Goal: Task Accomplishment & Management: Manage account settings

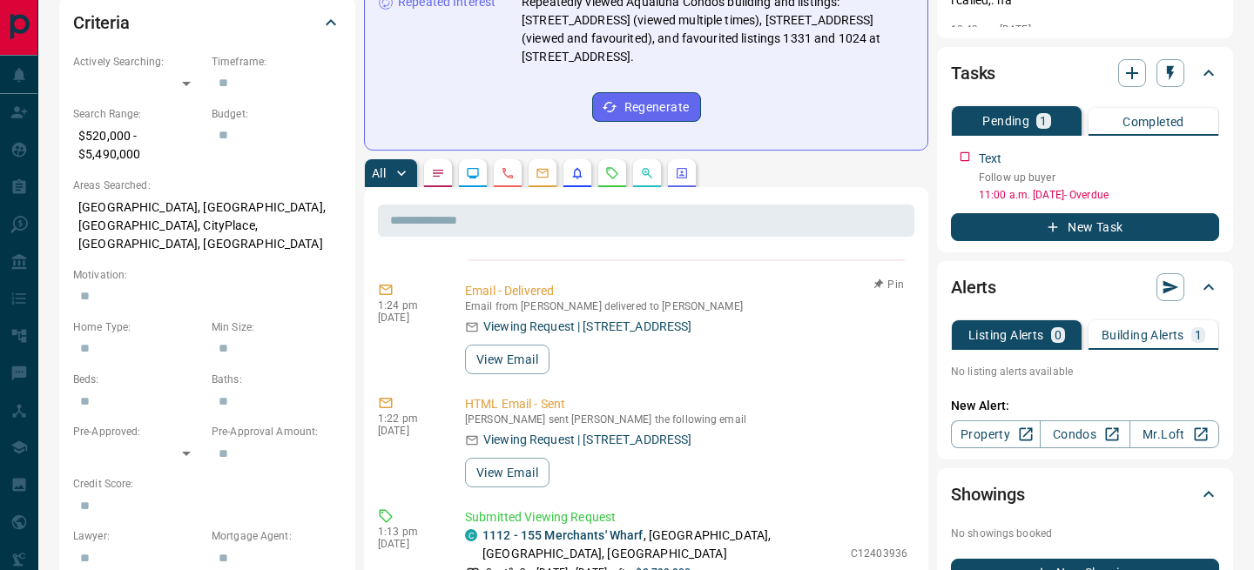
scroll to position [1442, 0]
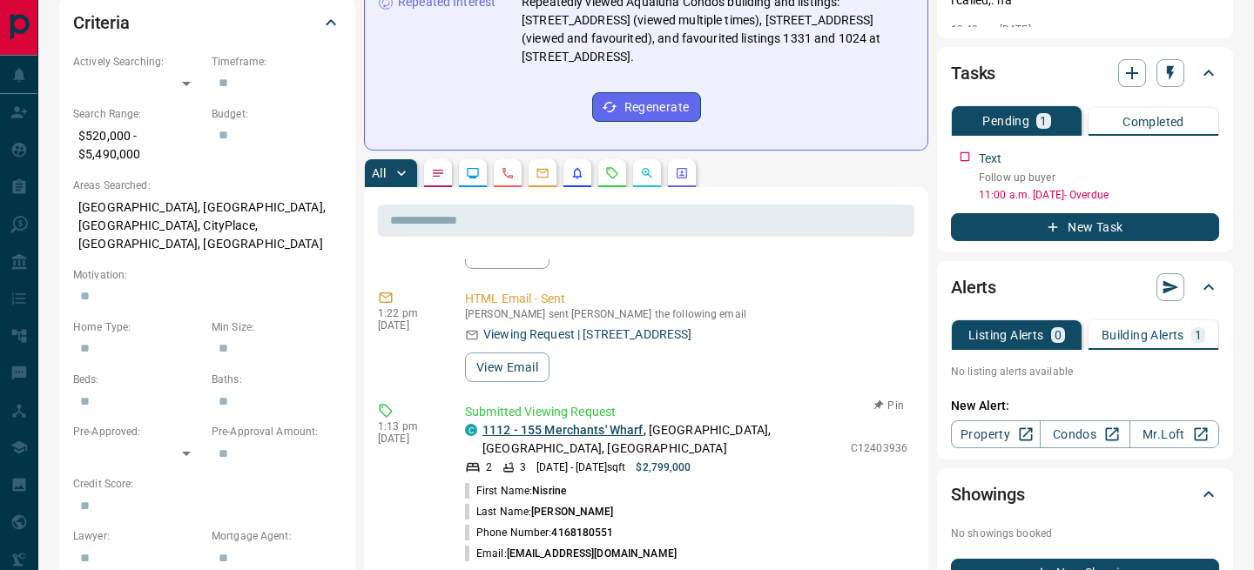
click at [584, 423] on link "1112 - 155 Merchants' Wharf" at bounding box center [562, 430] width 161 height 14
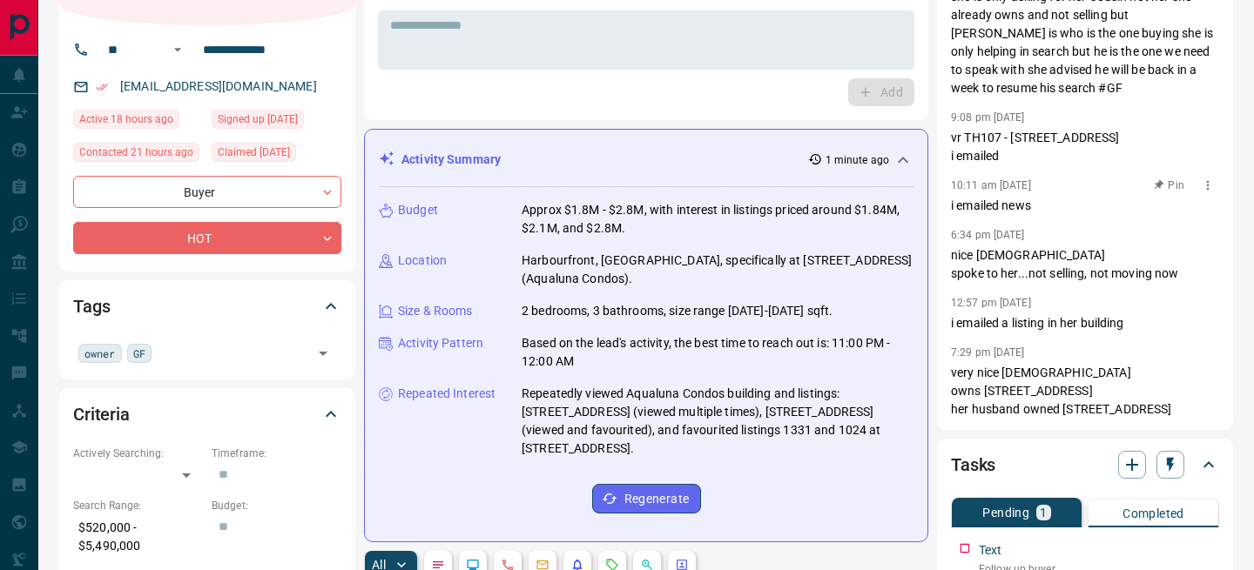
scroll to position [111, 0]
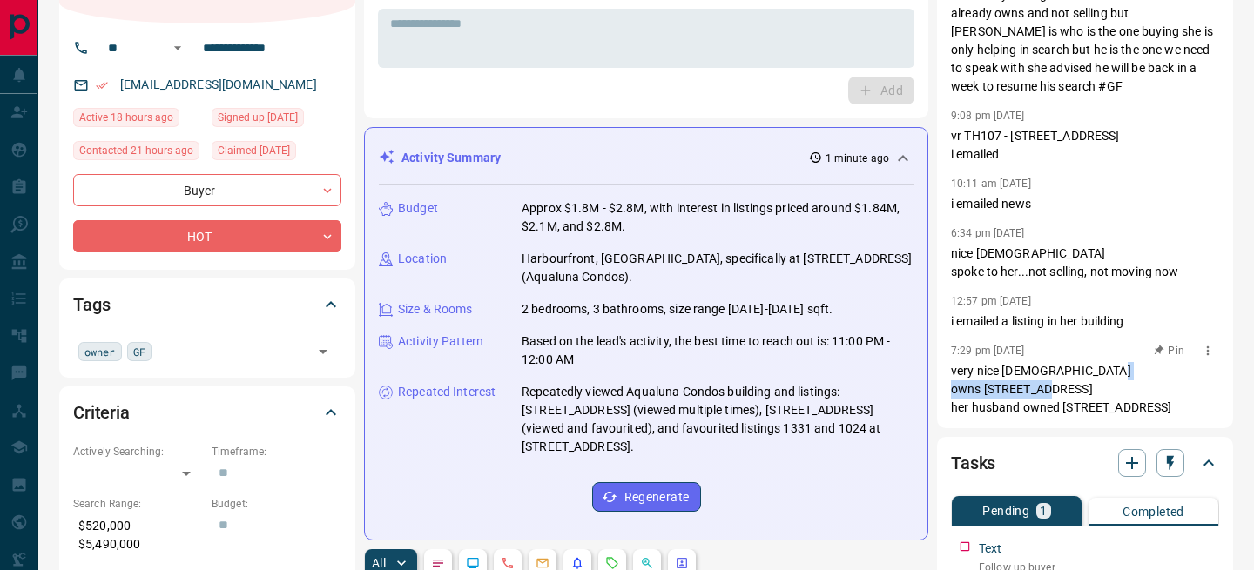
drag, startPoint x: 1019, startPoint y: 392, endPoint x: 1140, endPoint y: 389, distance: 121.1
click at [1140, 389] on p "very nice [DEMOGRAPHIC_DATA] owns [STREET_ADDRESS] her husband owned [STREET_AD…" at bounding box center [1085, 389] width 268 height 55
copy p "[STREET_ADDRESS]"
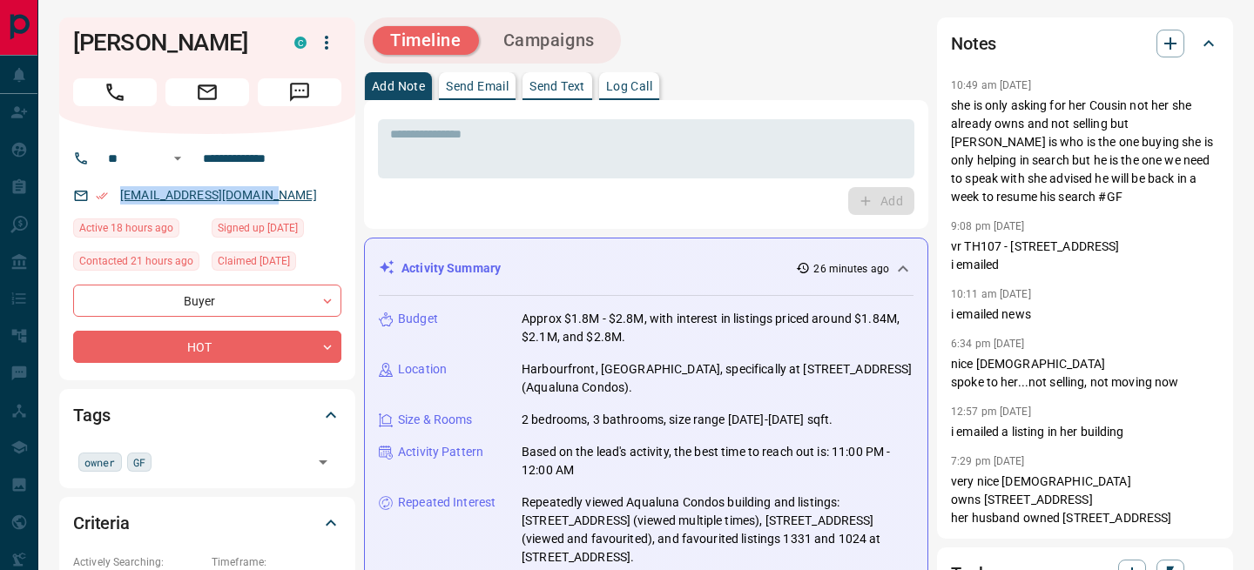
scroll to position [1699, 0]
copy link "[EMAIL_ADDRESS][DOMAIN_NAME]"
drag, startPoint x: 215, startPoint y: 199, endPoint x: 149, endPoint y: 0, distance: 210.1
copy link "[EMAIL_ADDRESS][DOMAIN_NAME]"
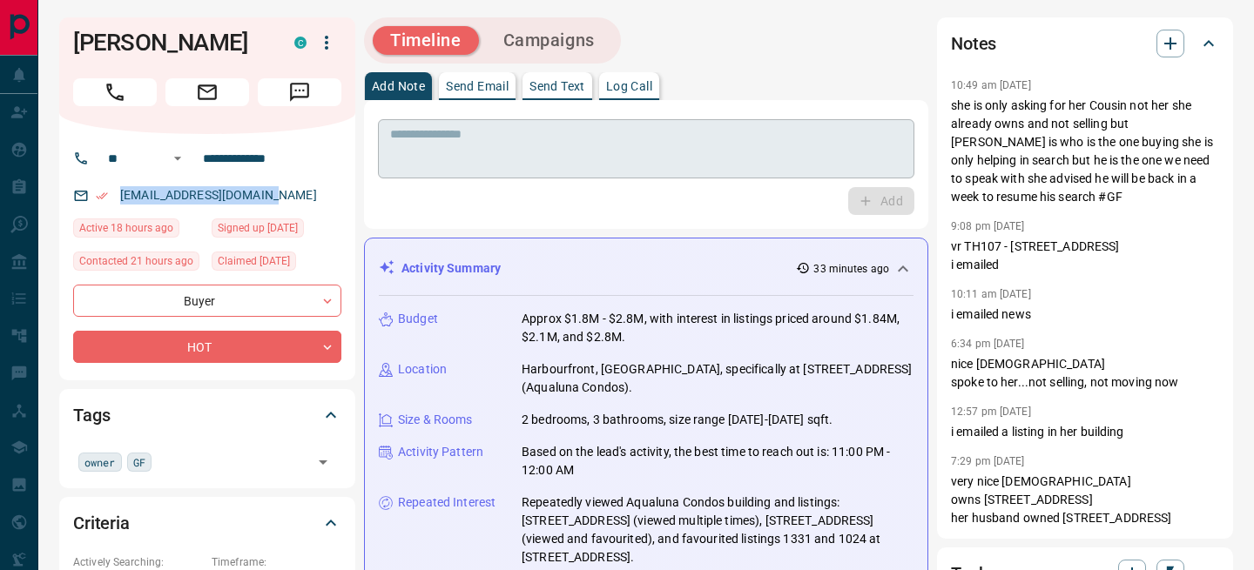
scroll to position [1950, 0]
click at [515, 153] on textarea at bounding box center [646, 149] width 512 height 44
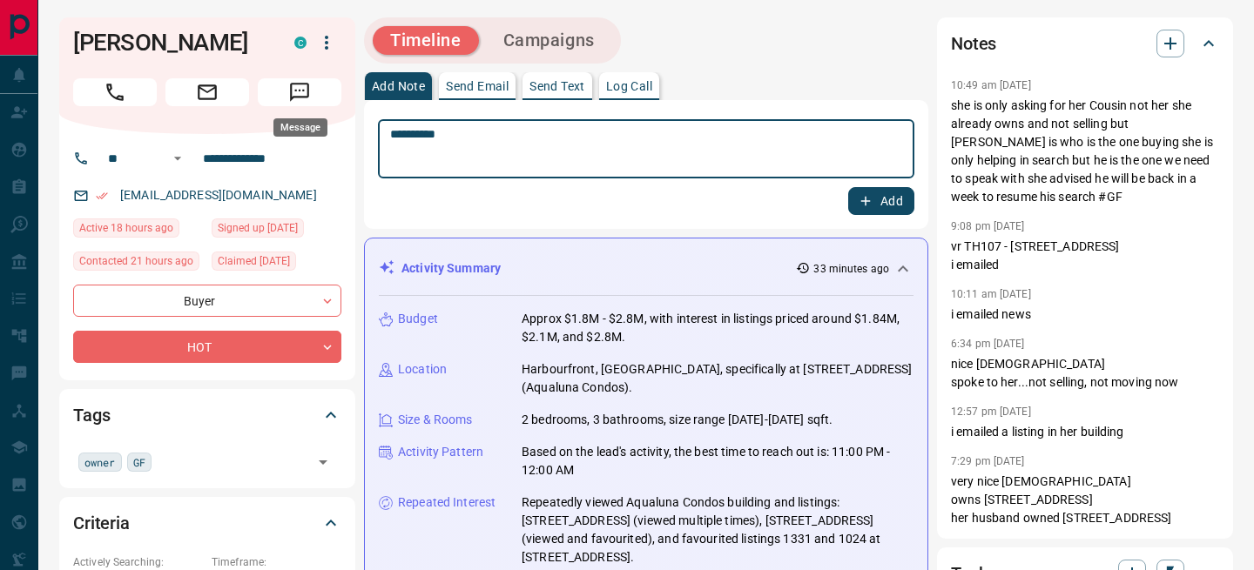
scroll to position [1699, 0]
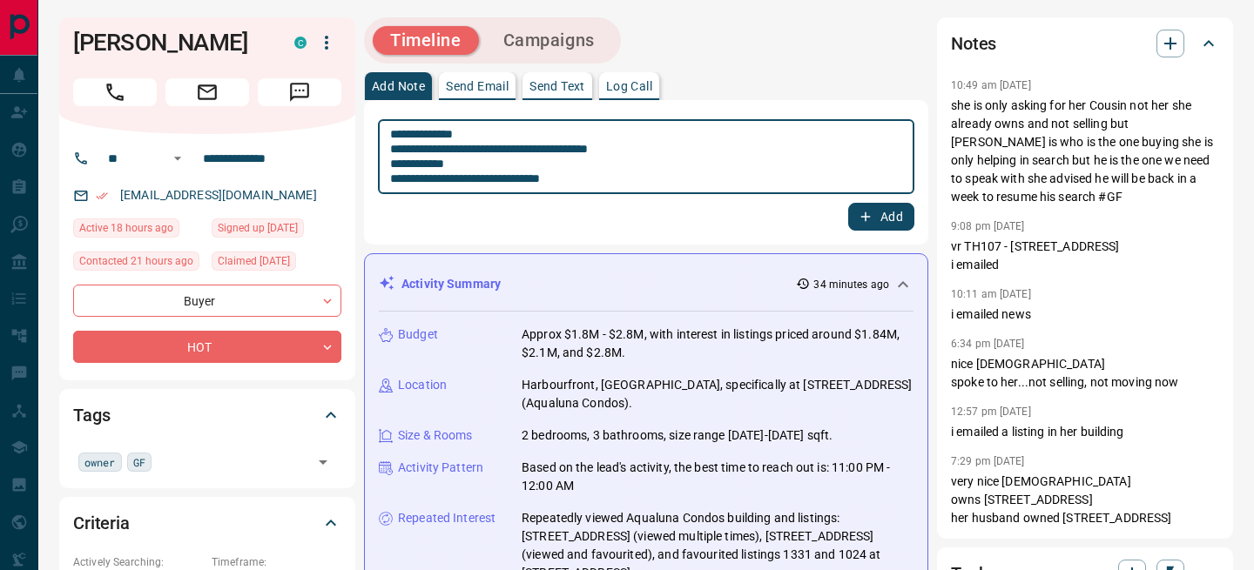
type textarea "**********"
drag, startPoint x: 861, startPoint y: 219, endPoint x: 898, endPoint y: 232, distance: 38.8
click at [861, 219] on icon "button" at bounding box center [866, 217] width 16 height 16
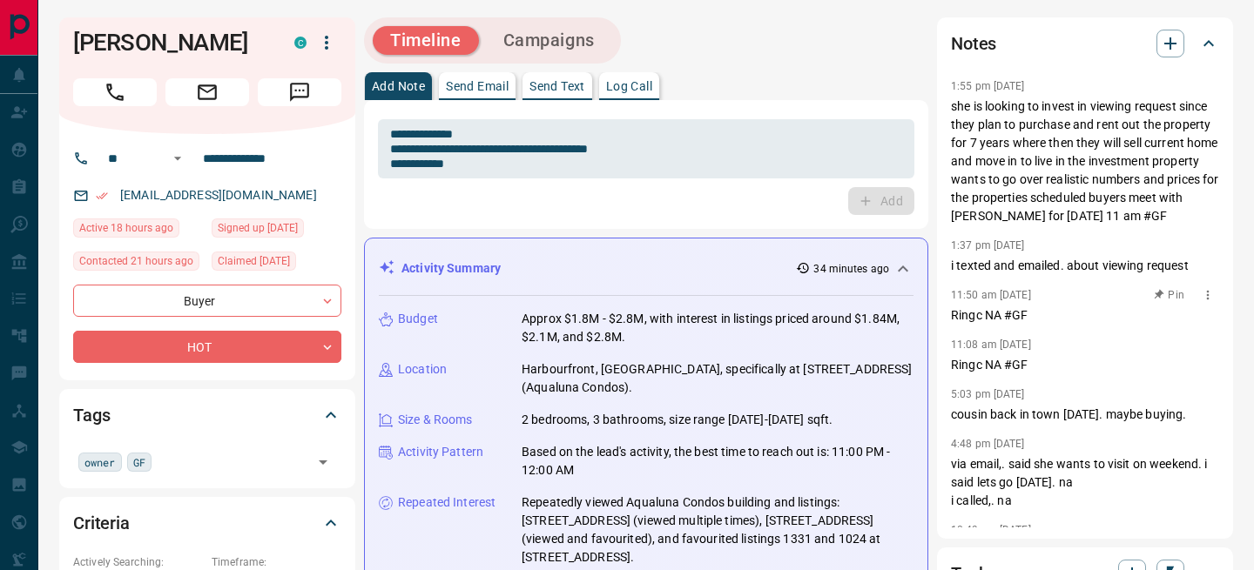
scroll to position [1797, 0]
click at [515, 155] on textarea "**********" at bounding box center [646, 149] width 512 height 44
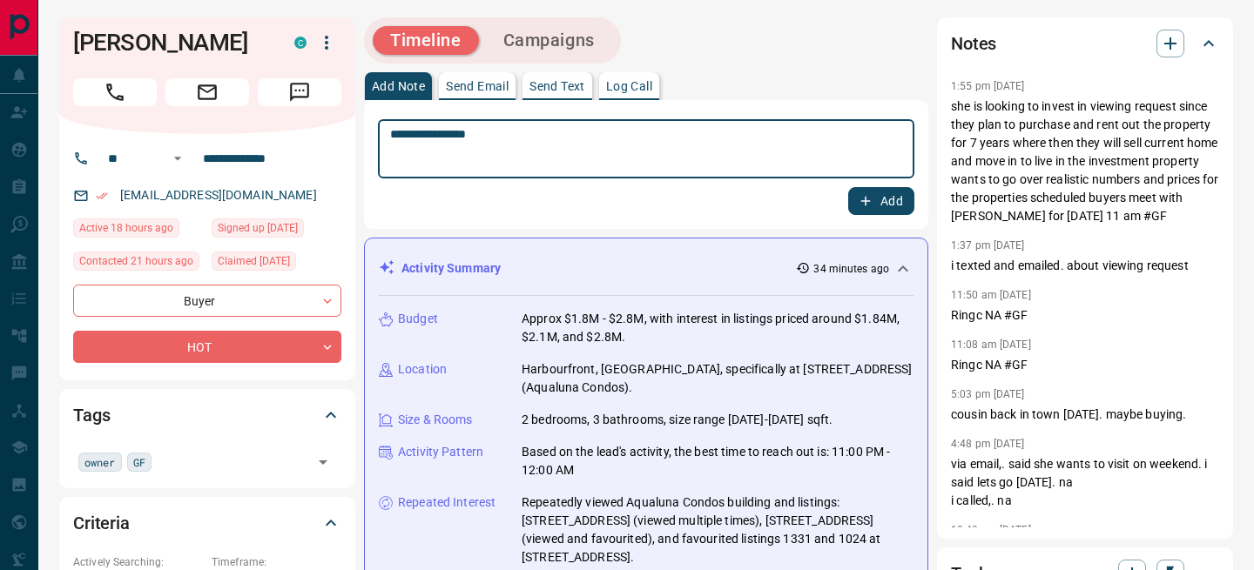
type textarea "**********"
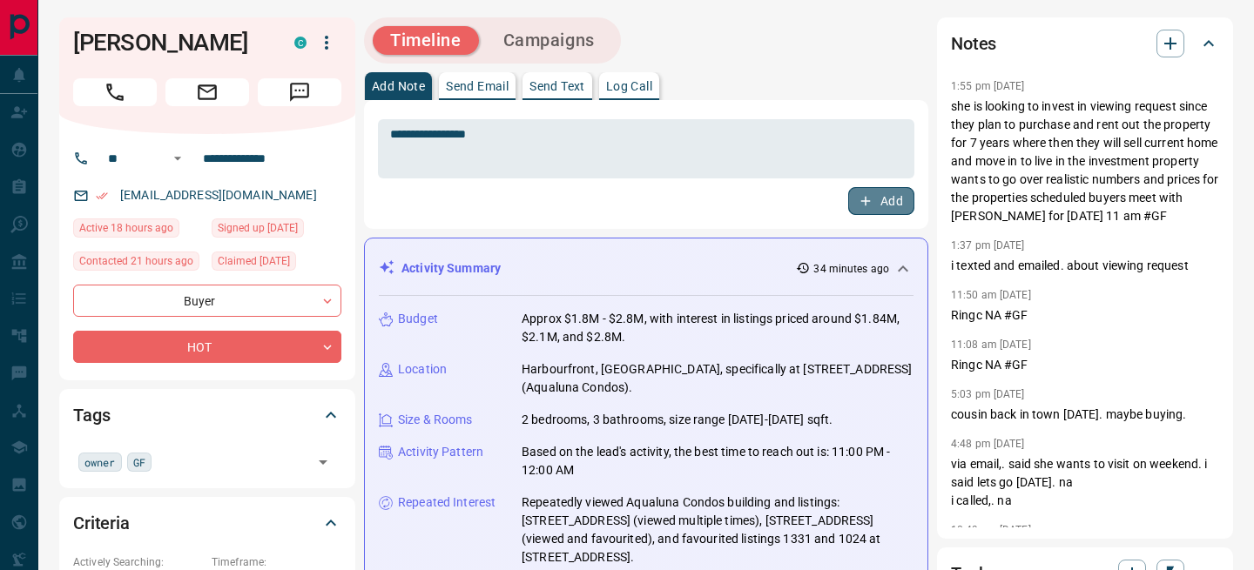
drag, startPoint x: 907, startPoint y: 194, endPoint x: 518, endPoint y: 257, distance: 394.2
click at [907, 195] on button "Add" at bounding box center [881, 201] width 66 height 28
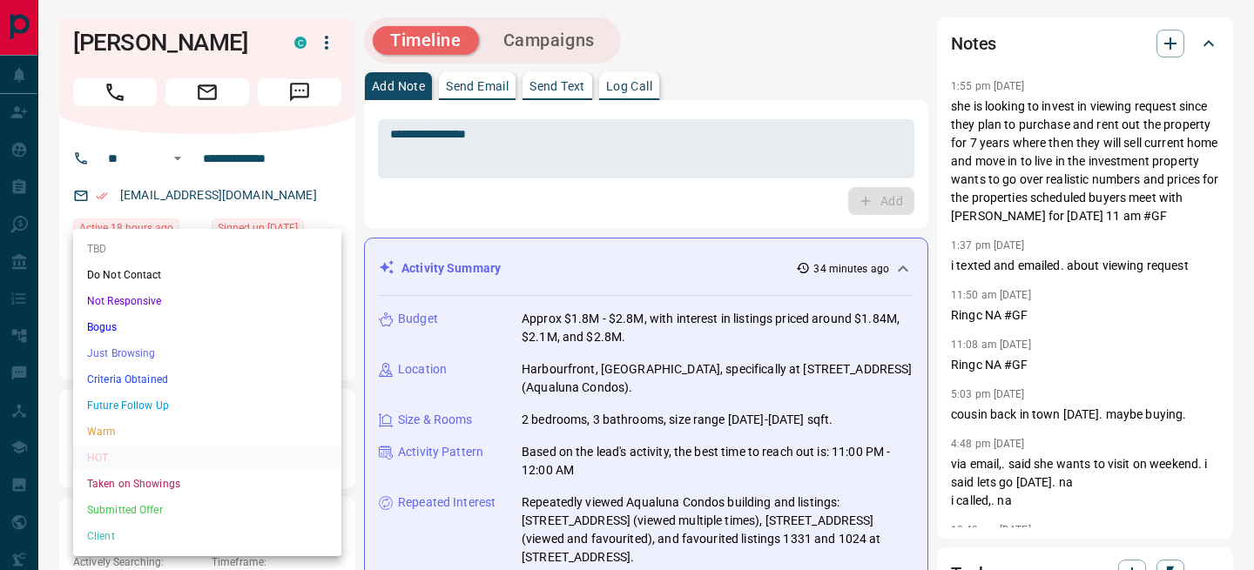
scroll to position [1882, 0]
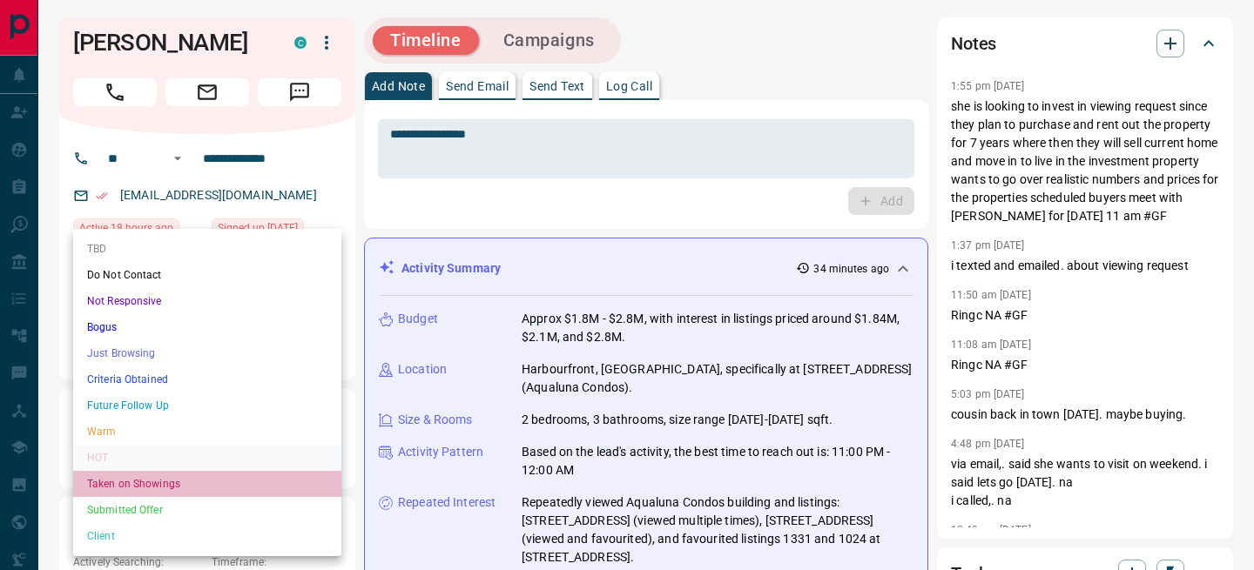
drag, startPoint x: 147, startPoint y: 481, endPoint x: 273, endPoint y: 434, distance: 133.9
click at [148, 481] on li "Taken on Showings" at bounding box center [207, 484] width 268 height 26
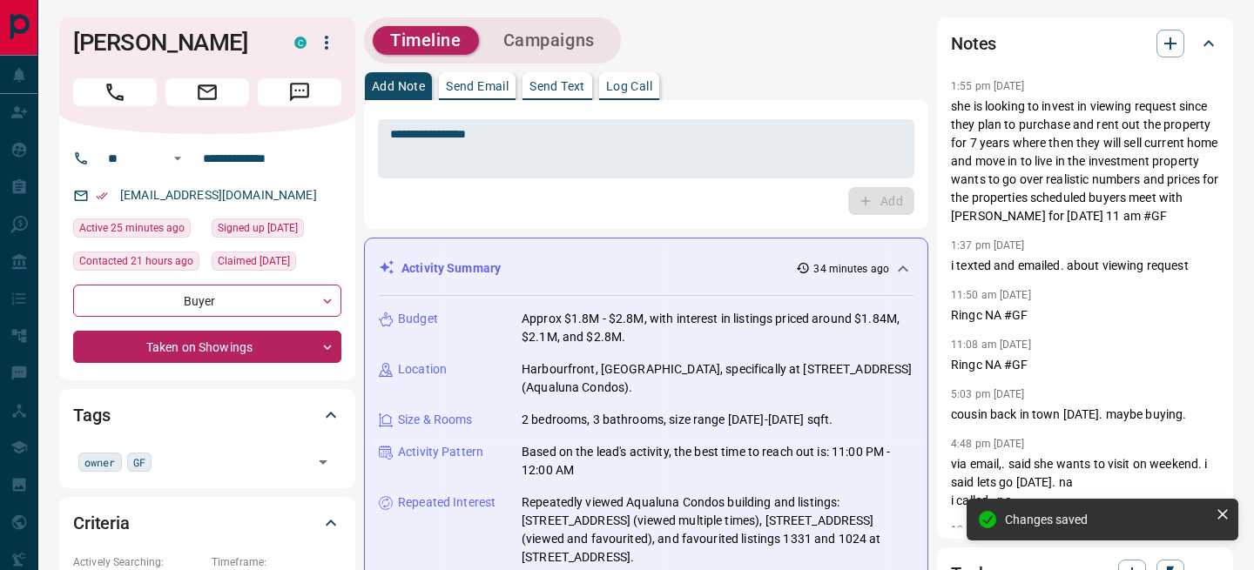
type input "*"
click at [274, 164] on input "**********" at bounding box center [264, 159] width 136 height 28
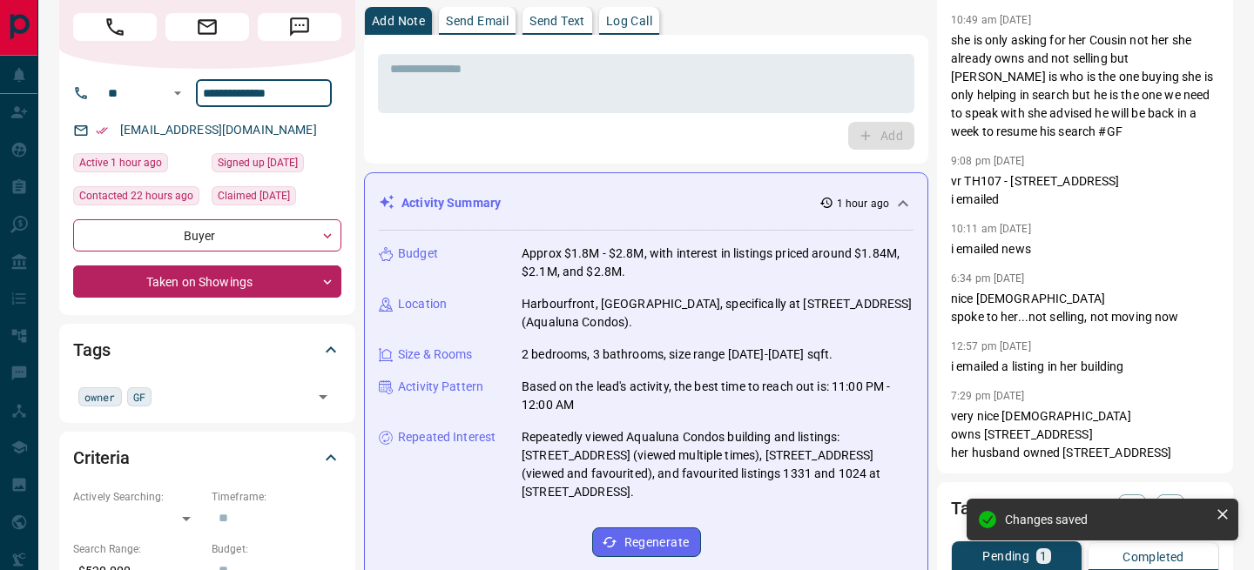
scroll to position [421, 0]
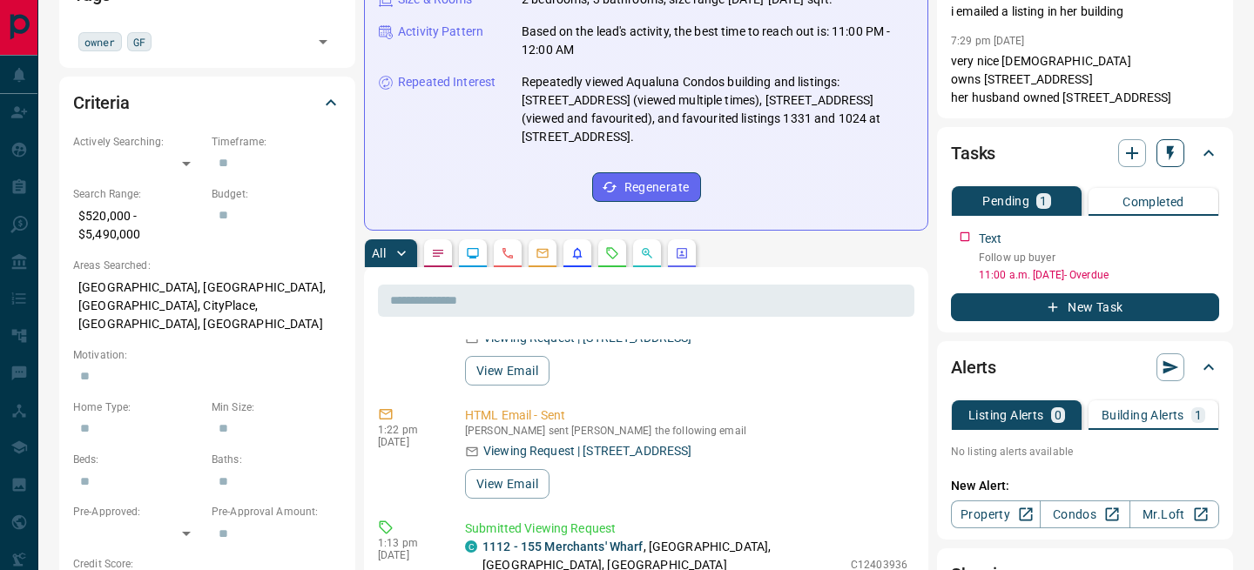
click at [1163, 155] on icon "button" at bounding box center [1170, 153] width 17 height 17
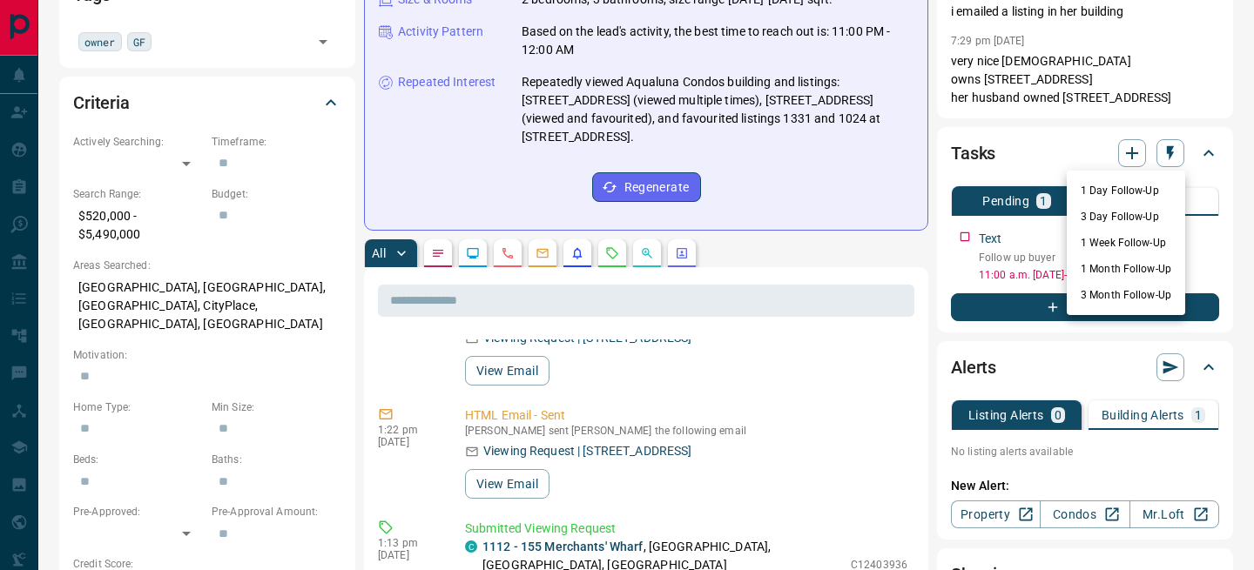
scroll to position [417, 0]
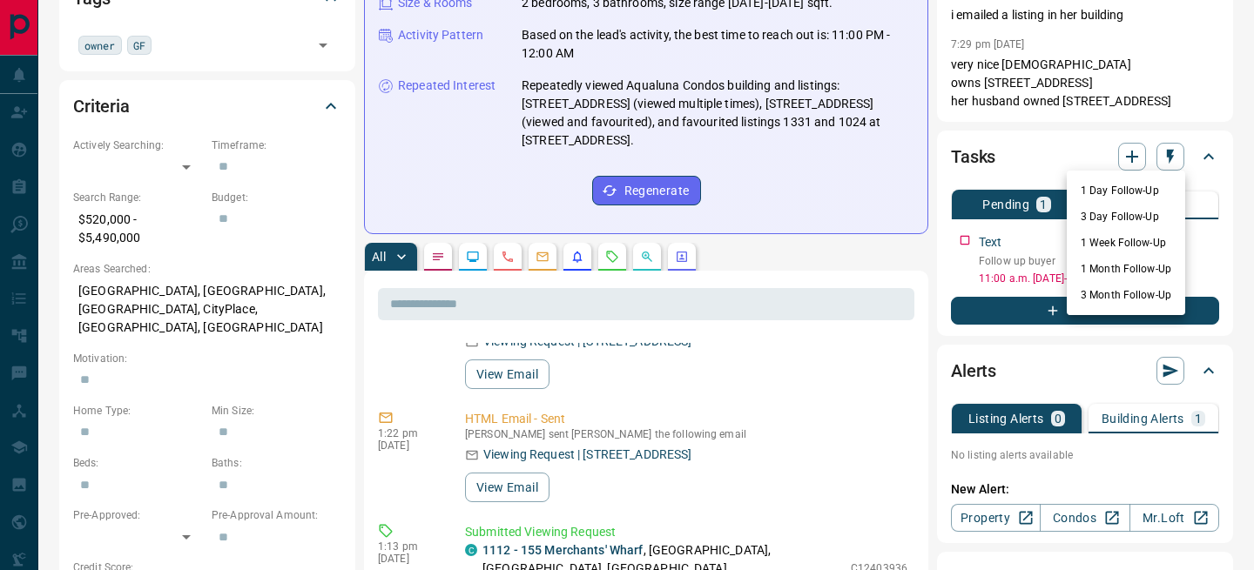
click at [1133, 236] on li "1 Week Follow-Up" at bounding box center [1126, 243] width 118 height 26
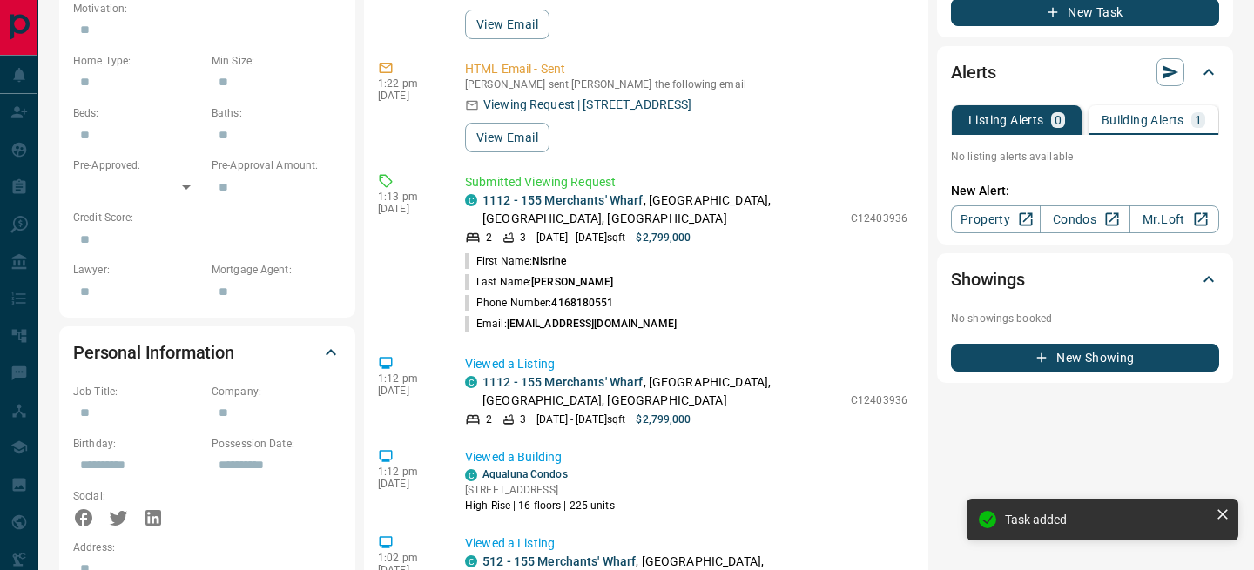
scroll to position [817, 0]
